Goal: Information Seeking & Learning: Learn about a topic

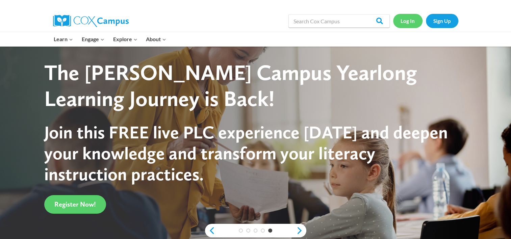
click at [408, 23] on link "Log In" at bounding box center [407, 21] width 29 height 14
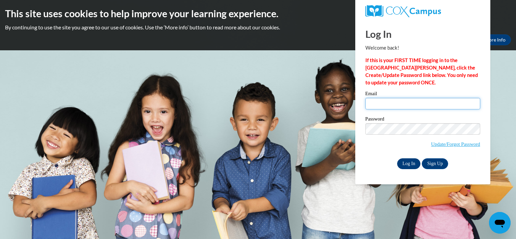
type input "daejahross@yahoo.com"
click at [404, 166] on input "Log In" at bounding box center [409, 163] width 24 height 11
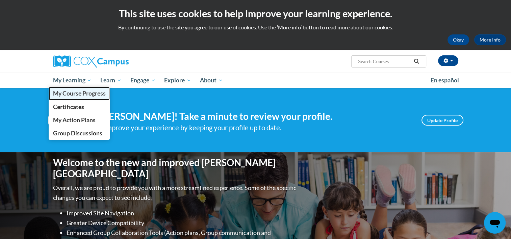
click at [86, 91] on span "My Course Progress" at bounding box center [79, 93] width 53 height 7
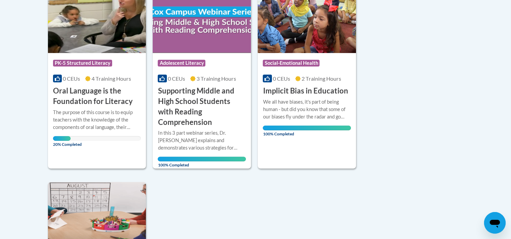
scroll to position [203, 0]
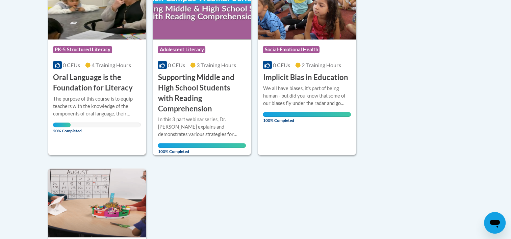
click at [81, 85] on h3 "Oral Language is the Foundation for Literacy" at bounding box center [97, 82] width 88 height 21
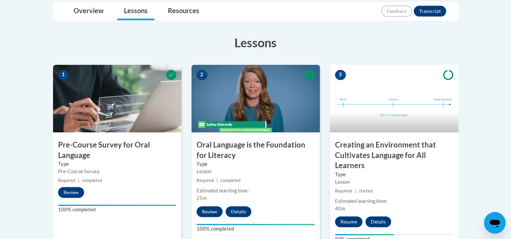
scroll to position [176, 0]
